Goal: Task Accomplishment & Management: Use online tool/utility

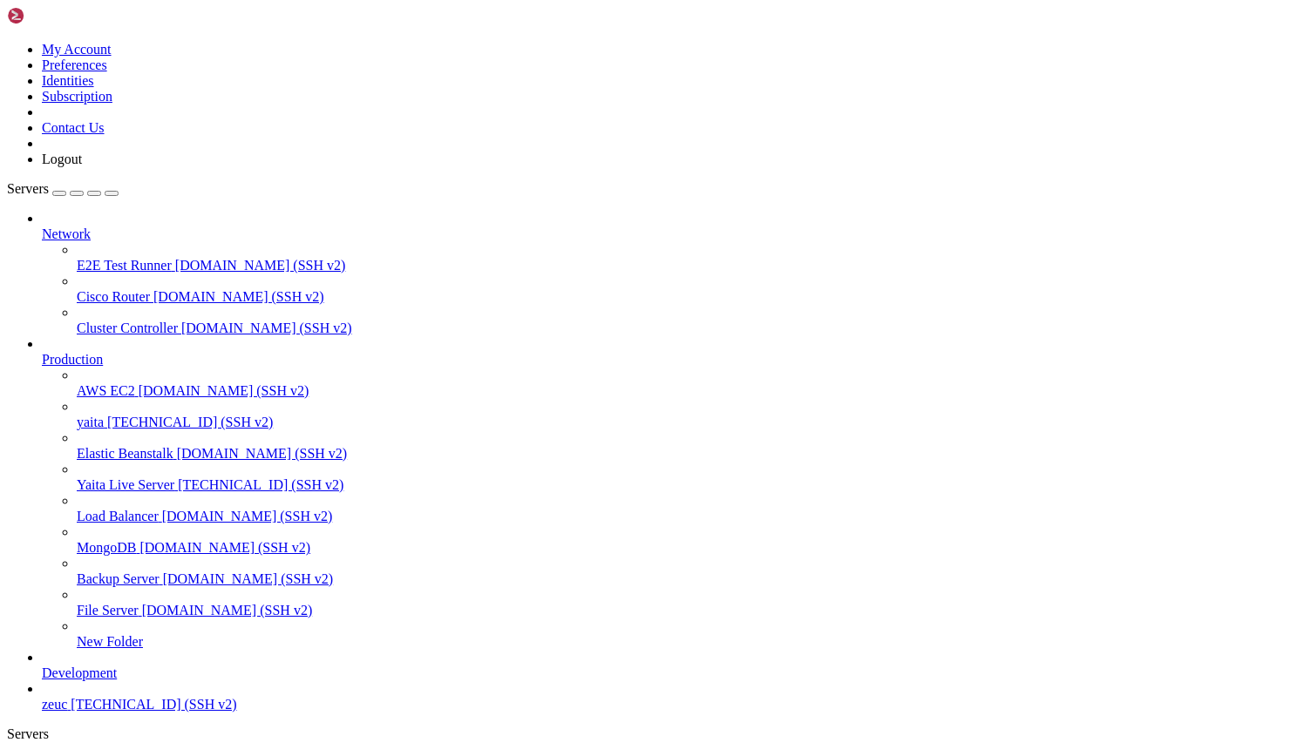
scroll to position [133, 0]
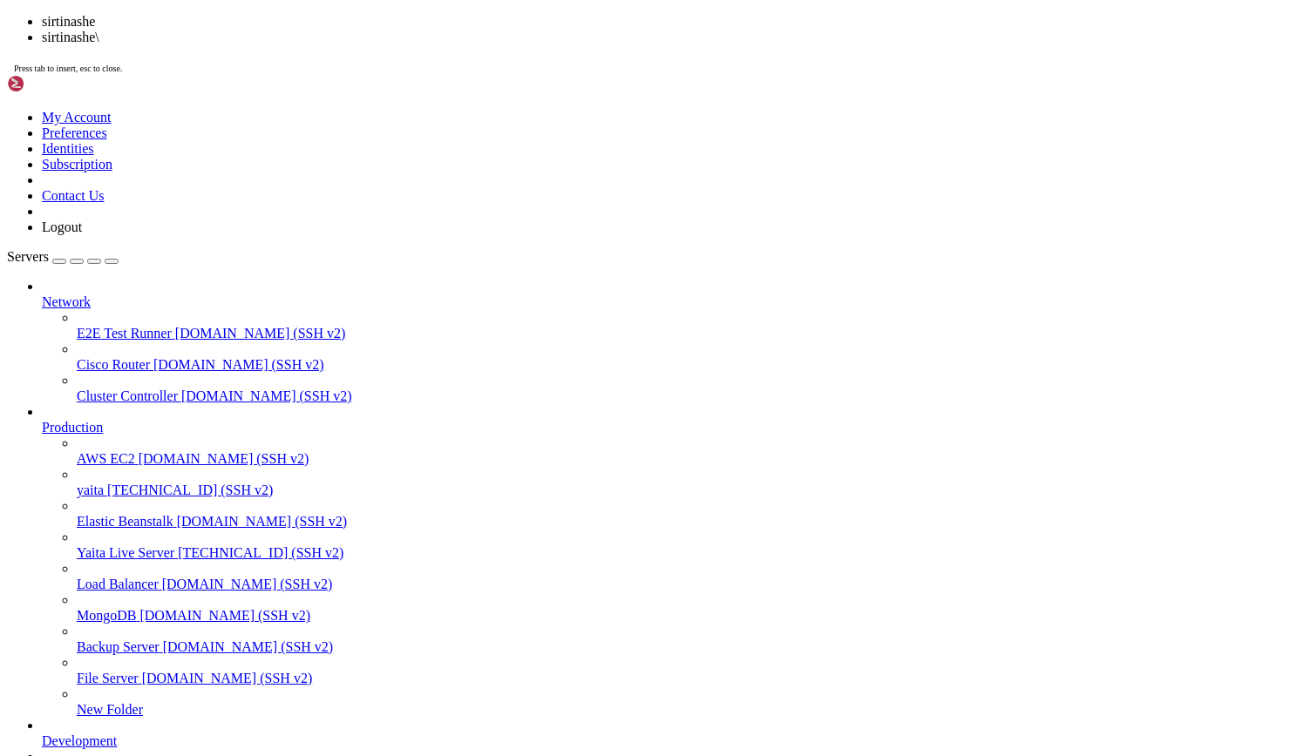
scroll to position [696, 0]
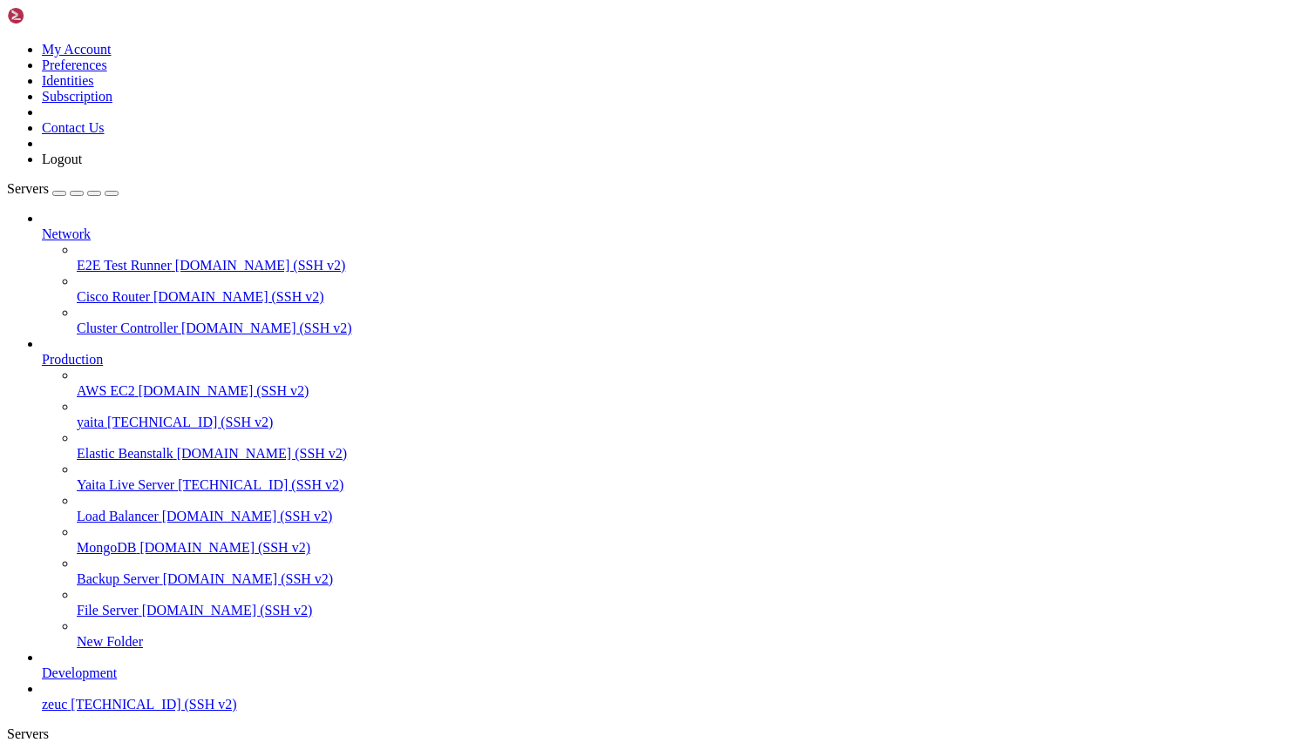
drag, startPoint x: 340, startPoint y: 1455, endPoint x: 526, endPoint y: 1685, distance: 295.5
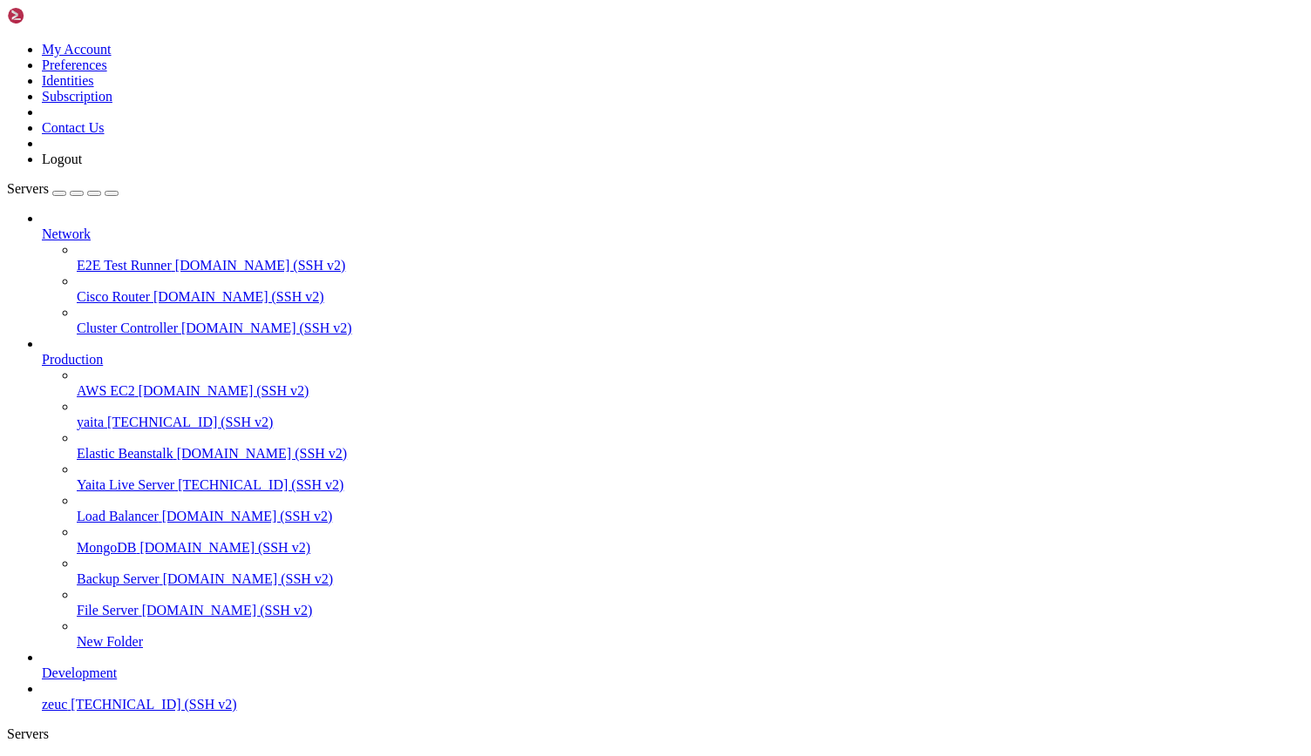
drag, startPoint x: 348, startPoint y: 1227, endPoint x: 690, endPoint y: 1698, distance: 582.7
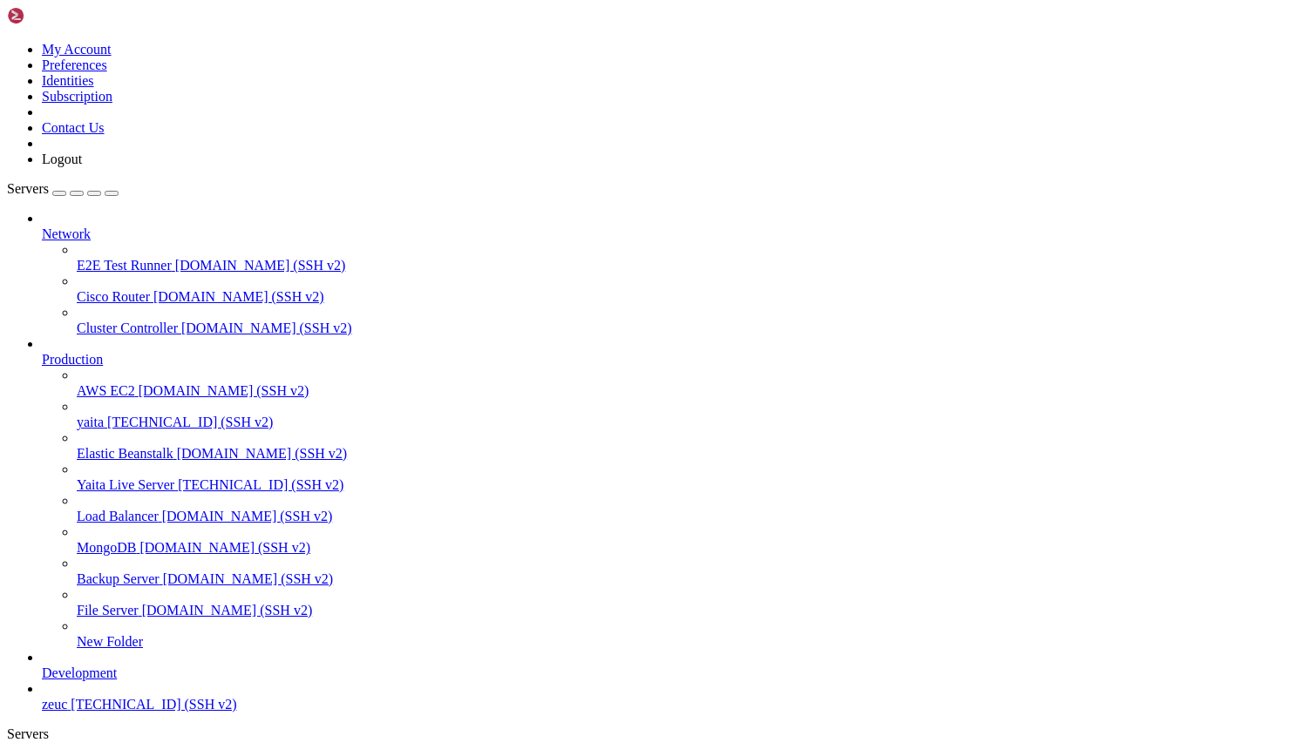
drag, startPoint x: 343, startPoint y: 1644, endPoint x: 472, endPoint y: 1696, distance: 139.2
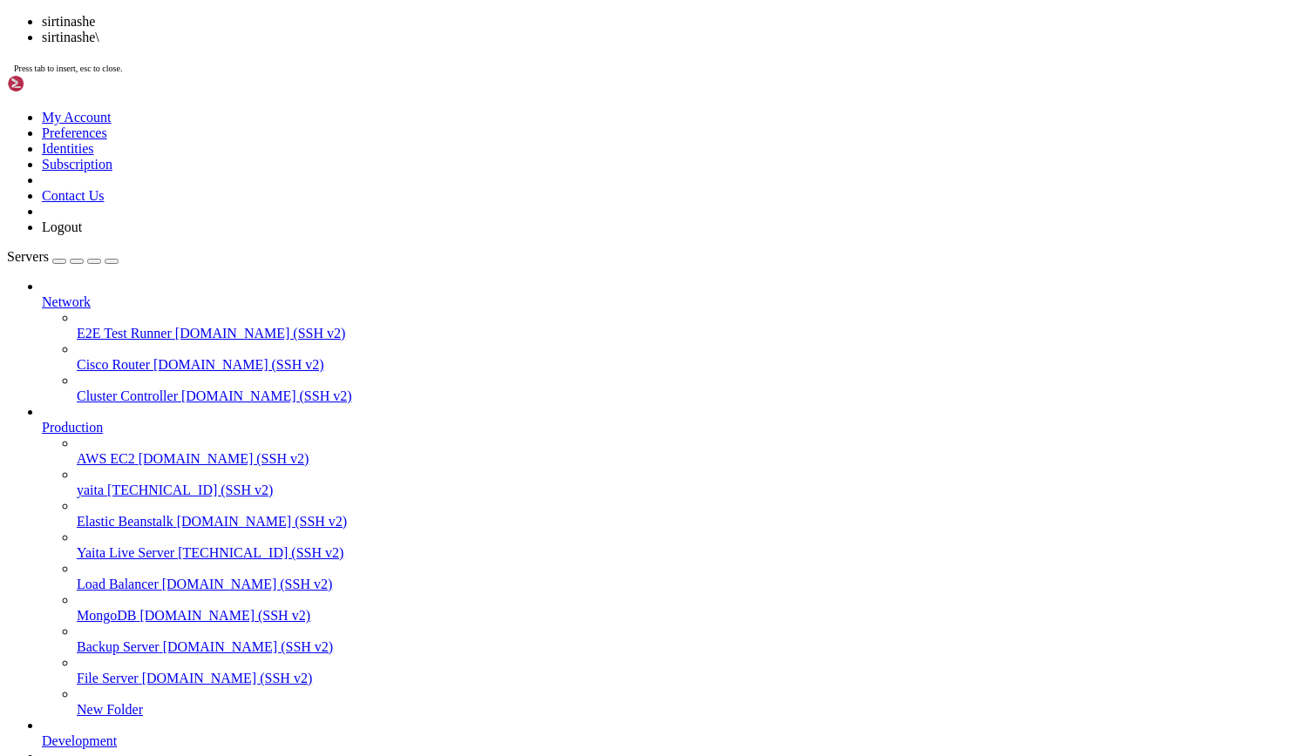
scroll to position [2296, 0]
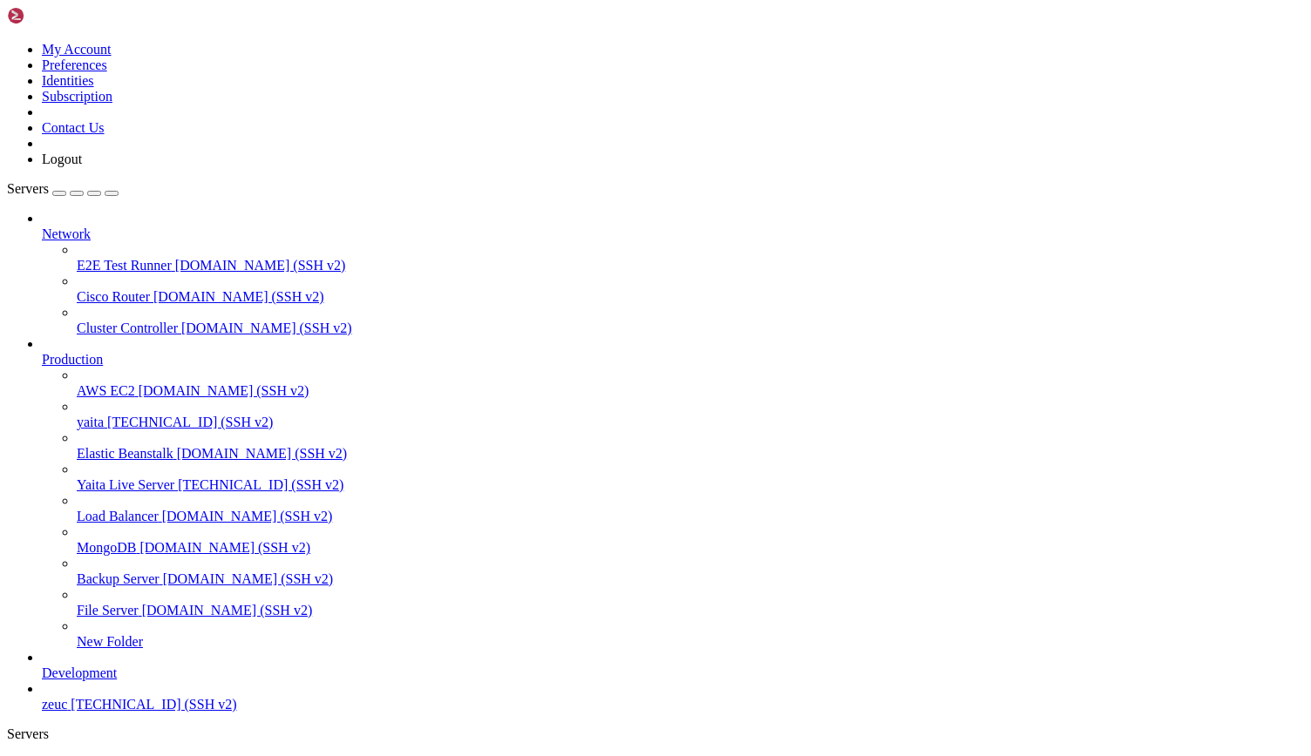
drag, startPoint x: 13, startPoint y: 1260, endPoint x: 119, endPoint y: 1312, distance: 117.7
drag, startPoint x: 9, startPoint y: 1258, endPoint x: 141, endPoint y: 1326, distance: 148.9
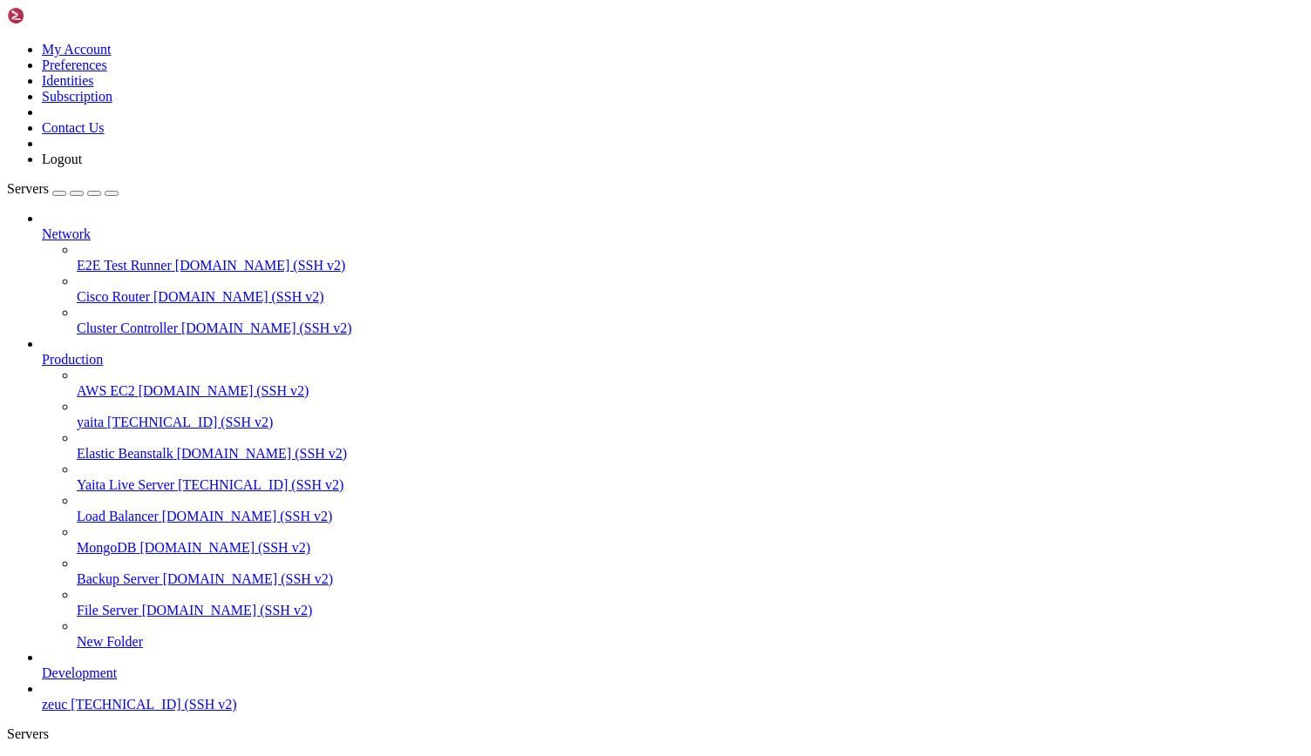
drag, startPoint x: 17, startPoint y: 1262, endPoint x: 373, endPoint y: 1694, distance: 559.7
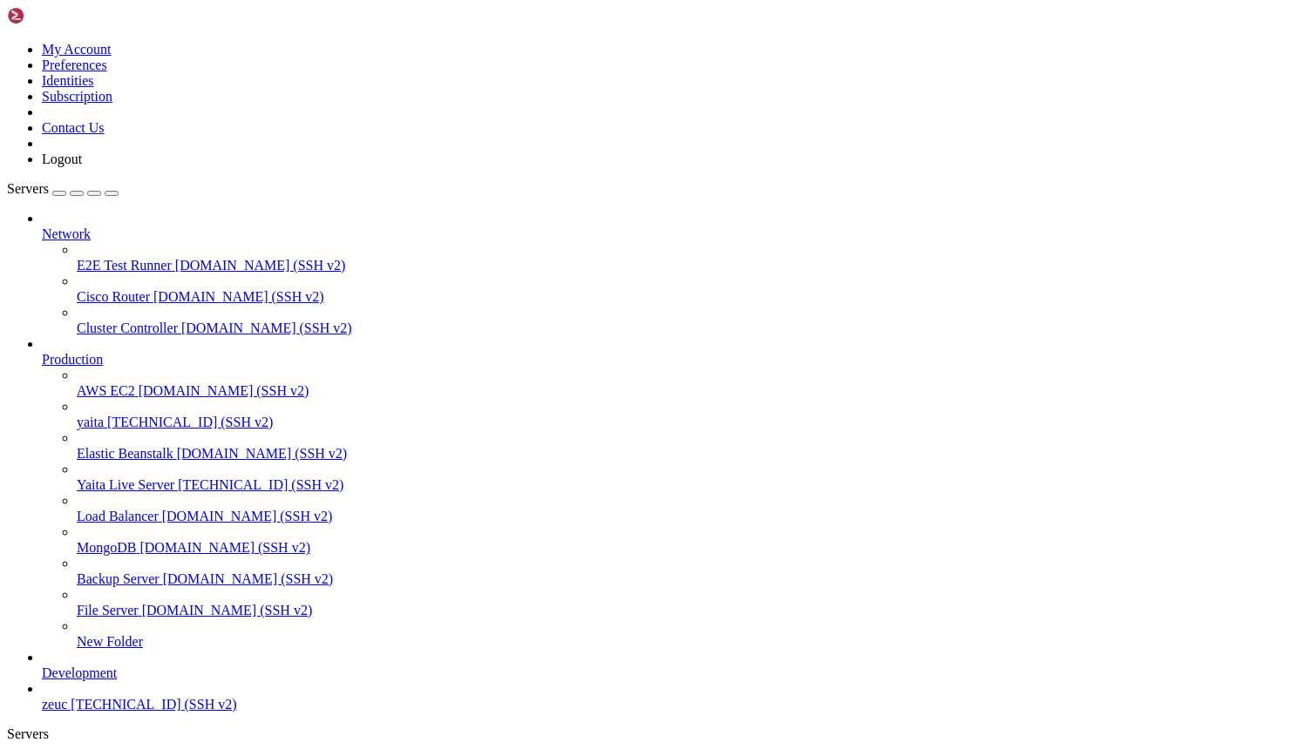
scroll to position [3704, 0]
